Goal: Task Accomplishment & Management: Use online tool/utility

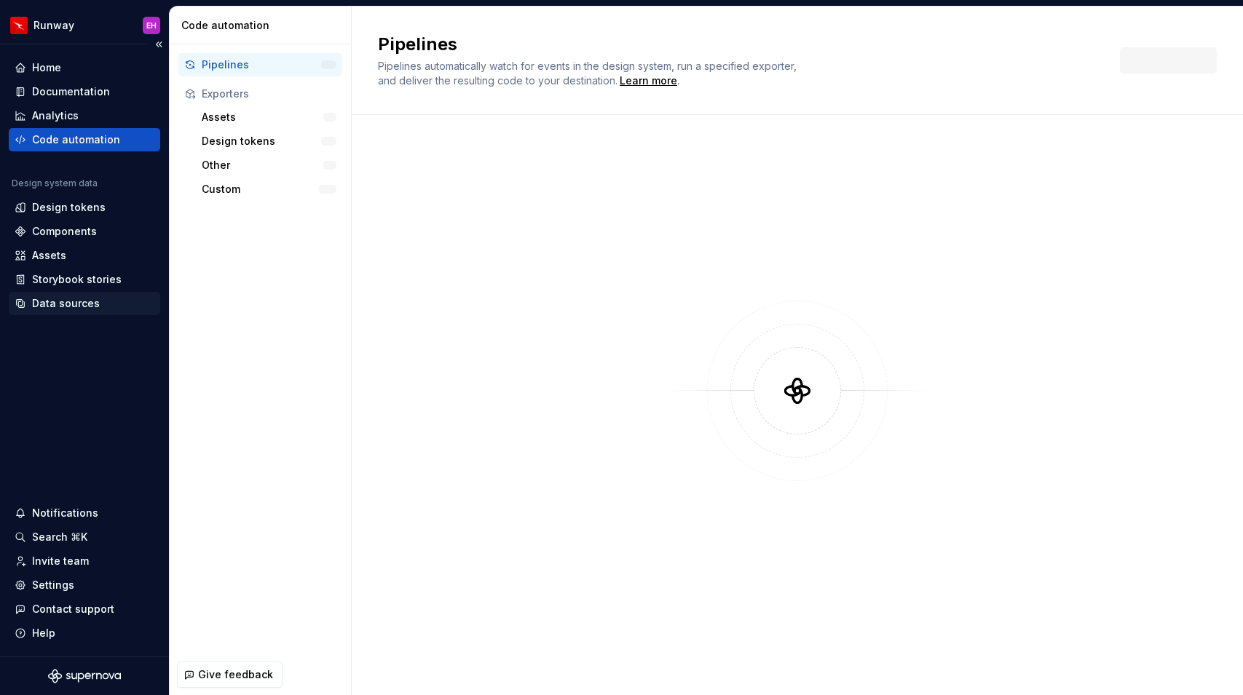
click at [93, 303] on div "Data sources" at bounding box center [66, 303] width 68 height 15
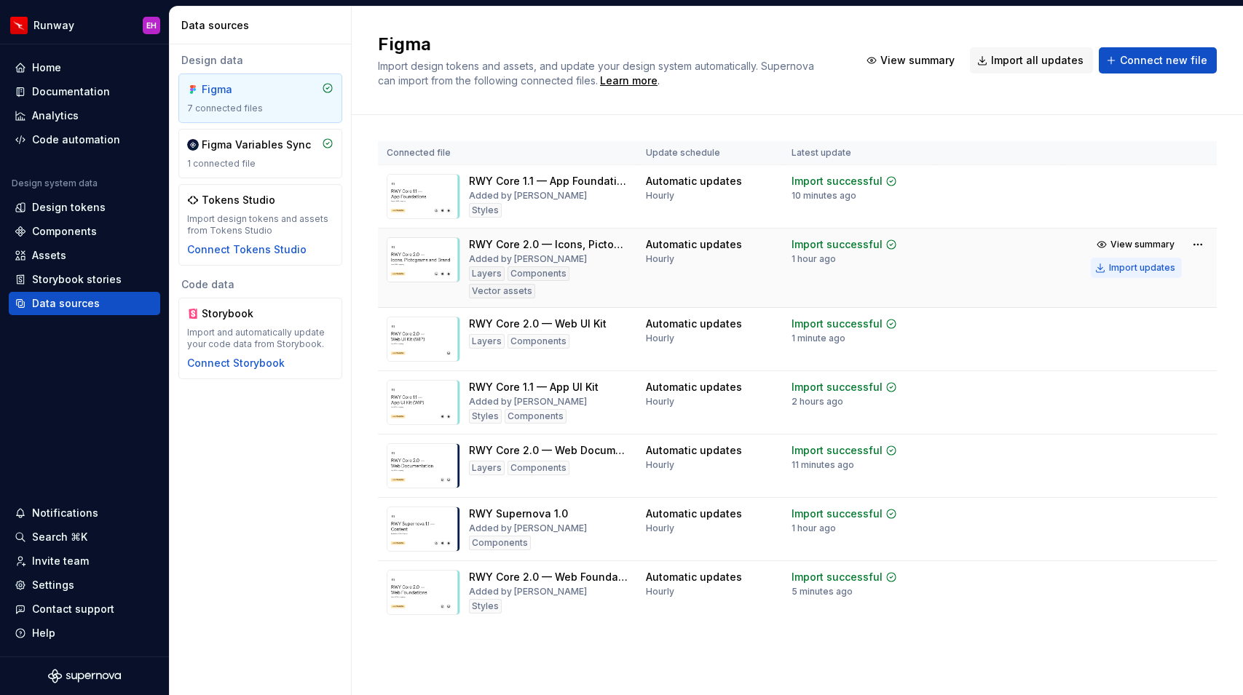
click at [1161, 271] on div "Import updates" at bounding box center [1142, 268] width 66 height 12
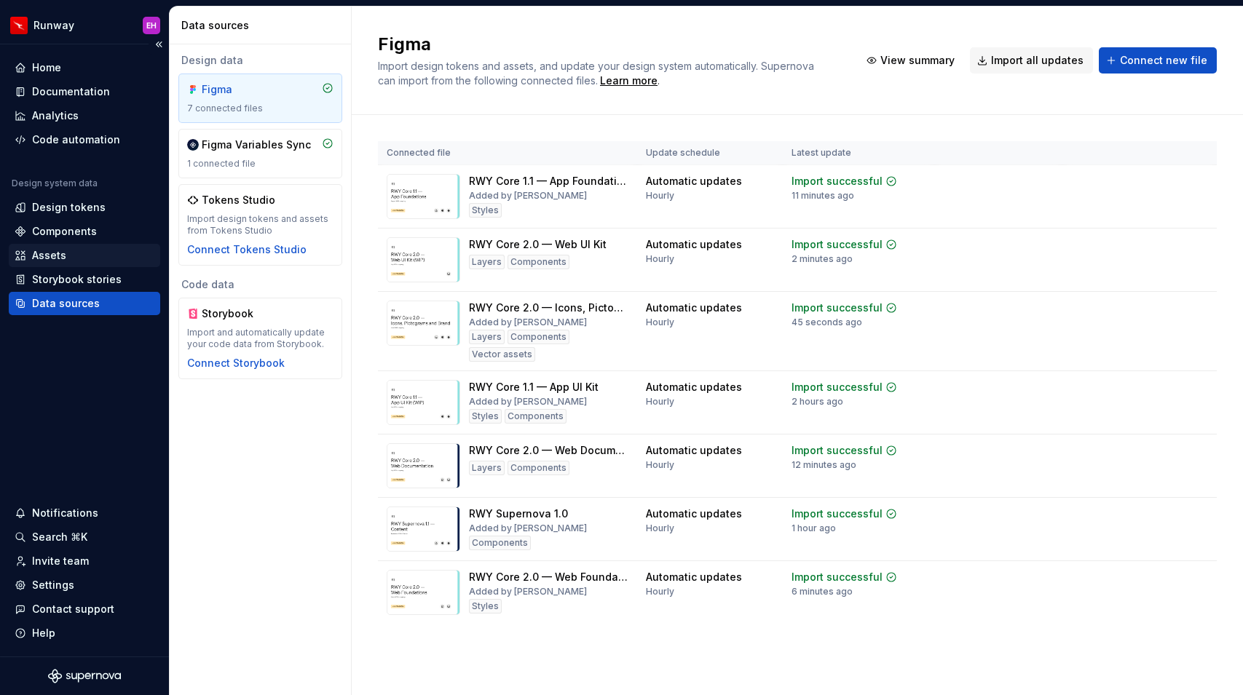
click at [91, 261] on div "Assets" at bounding box center [85, 255] width 140 height 15
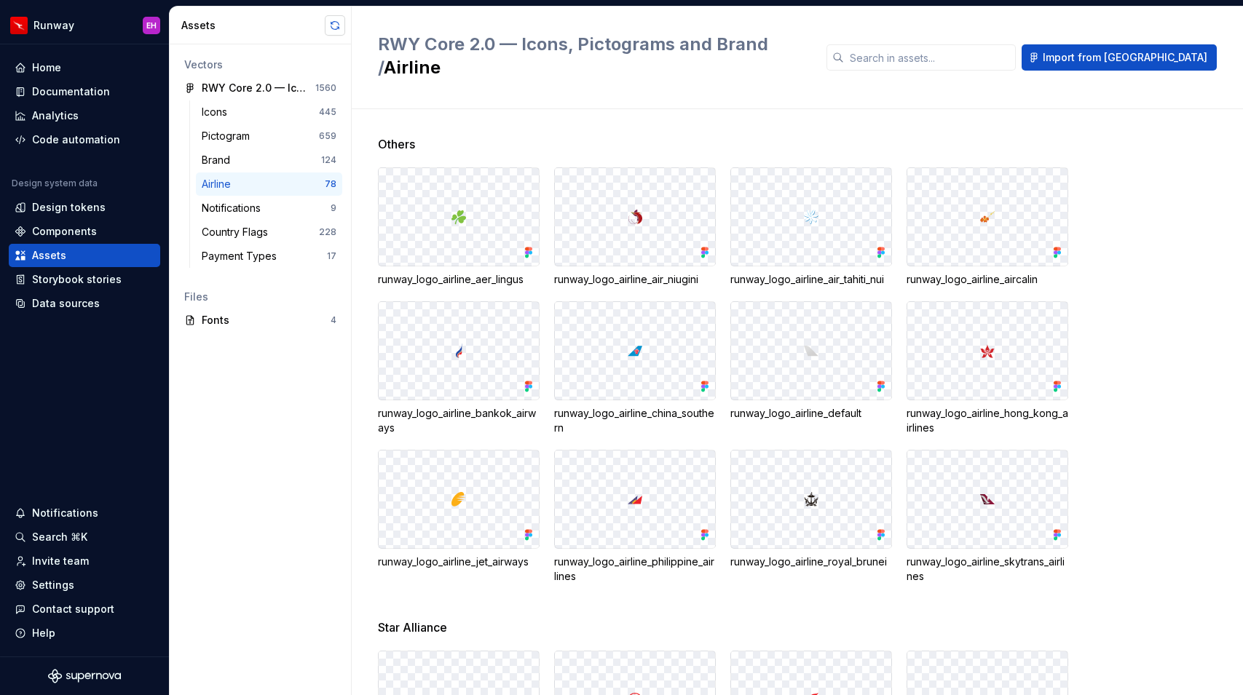
click at [330, 24] on button "button" at bounding box center [335, 25] width 20 height 20
click at [1169, 180] on div "runway_logo_airline_aer_lingus runway_logo_airline_air_niugini runway_logo_airl…" at bounding box center [810, 375] width 865 height 416
click at [95, 138] on div "Code automation" at bounding box center [76, 139] width 88 height 15
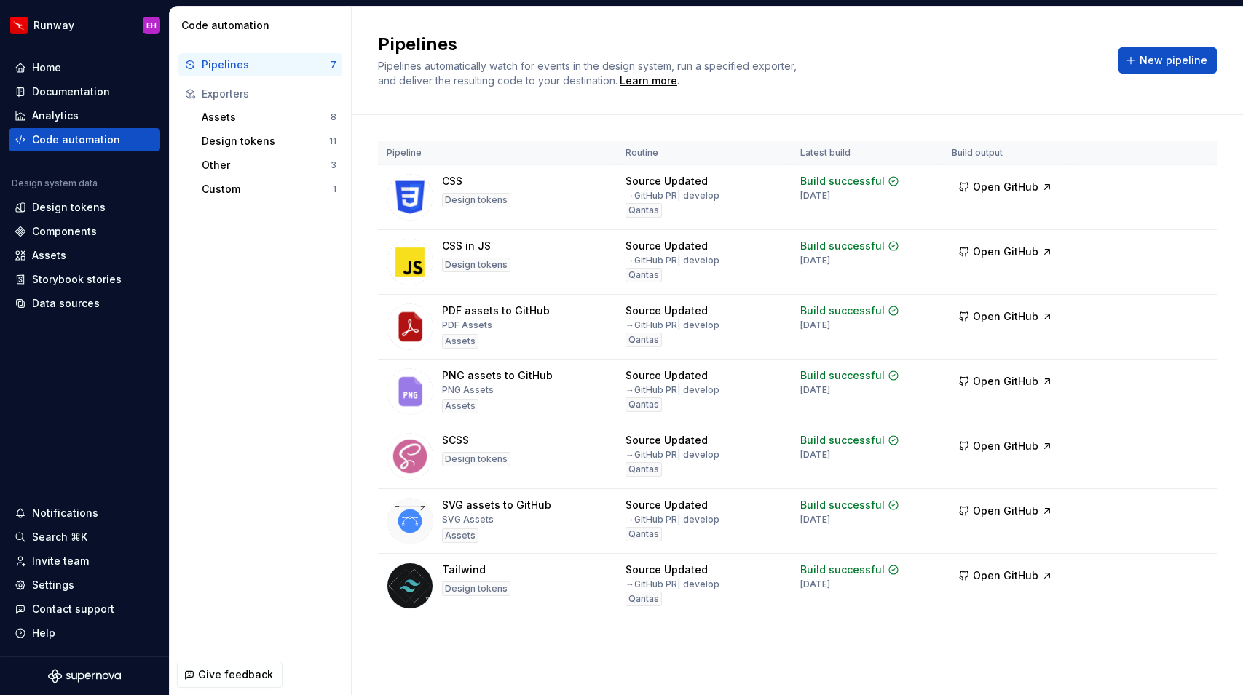
click at [504, 673] on div "Pipelines Pipelines automatically watch for events in the design system, run a …" at bounding box center [797, 351] width 891 height 689
click at [77, 25] on html "Runway EH Home Documentation Analytics Code automation Design system data Desig…" at bounding box center [621, 347] width 1243 height 695
click at [289, 469] on html "Runway EH Home Documentation Analytics Code automation Design system data Desig…" at bounding box center [621, 347] width 1243 height 695
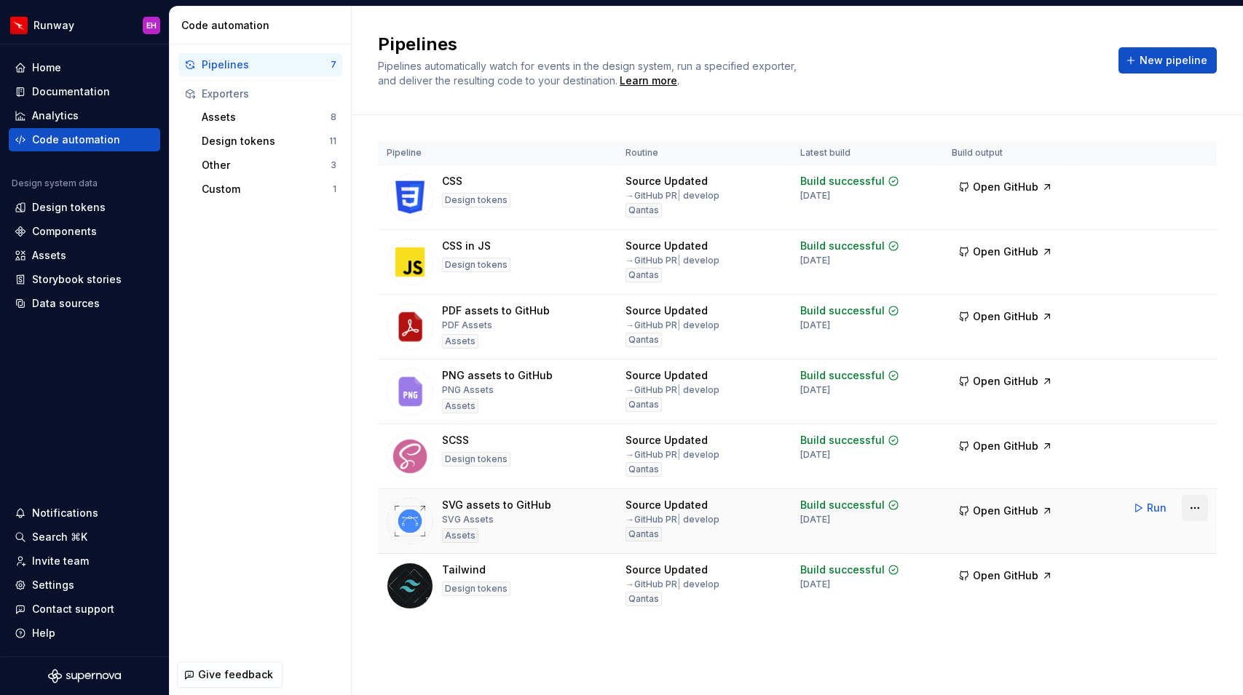
click at [1204, 505] on html "Runway EH Home Documentation Analytics Code automation Design system data Desig…" at bounding box center [621, 347] width 1243 height 695
click at [1203, 505] on html "Runway EH Home Documentation Analytics Code automation Design system data Desig…" at bounding box center [621, 347] width 1243 height 695
click at [993, 515] on span "Open GitHub" at bounding box center [1005, 511] width 66 height 15
click at [1142, 504] on button "Run" at bounding box center [1150, 508] width 50 height 26
click at [1029, 510] on span "Open GitHub" at bounding box center [1005, 511] width 66 height 15
